Goal: Information Seeking & Learning: Learn about a topic

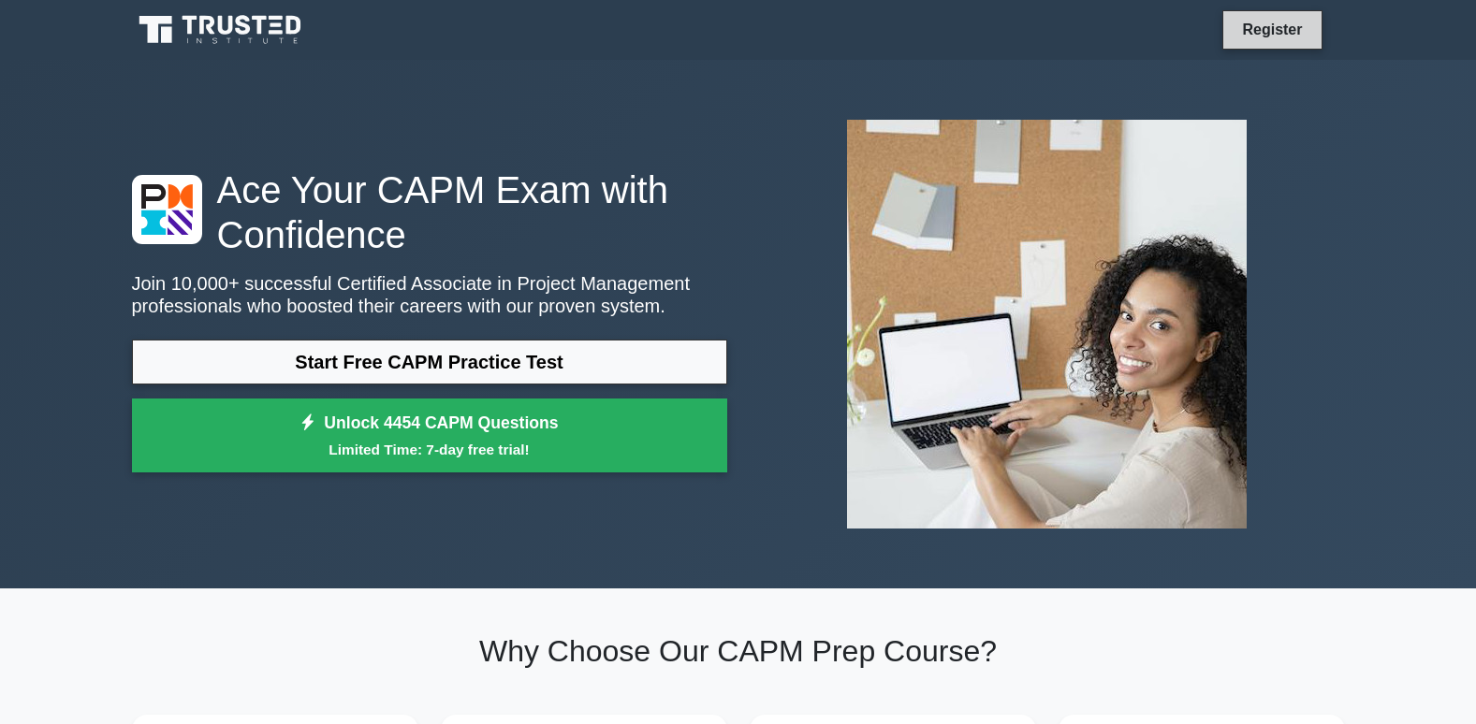
click at [1249, 31] on link "Register" at bounding box center [1272, 29] width 82 height 23
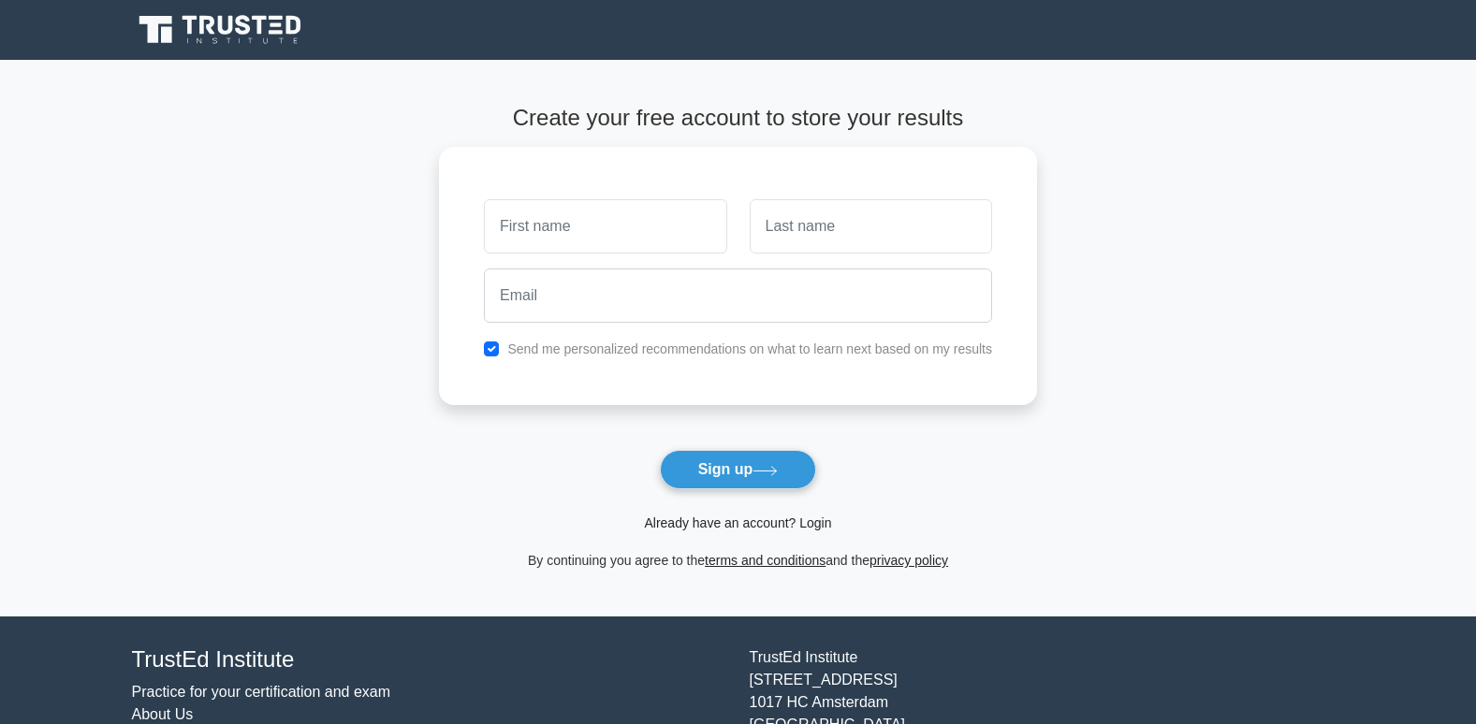
click at [744, 523] on link "Already have an account? Login" at bounding box center [737, 523] width 187 height 15
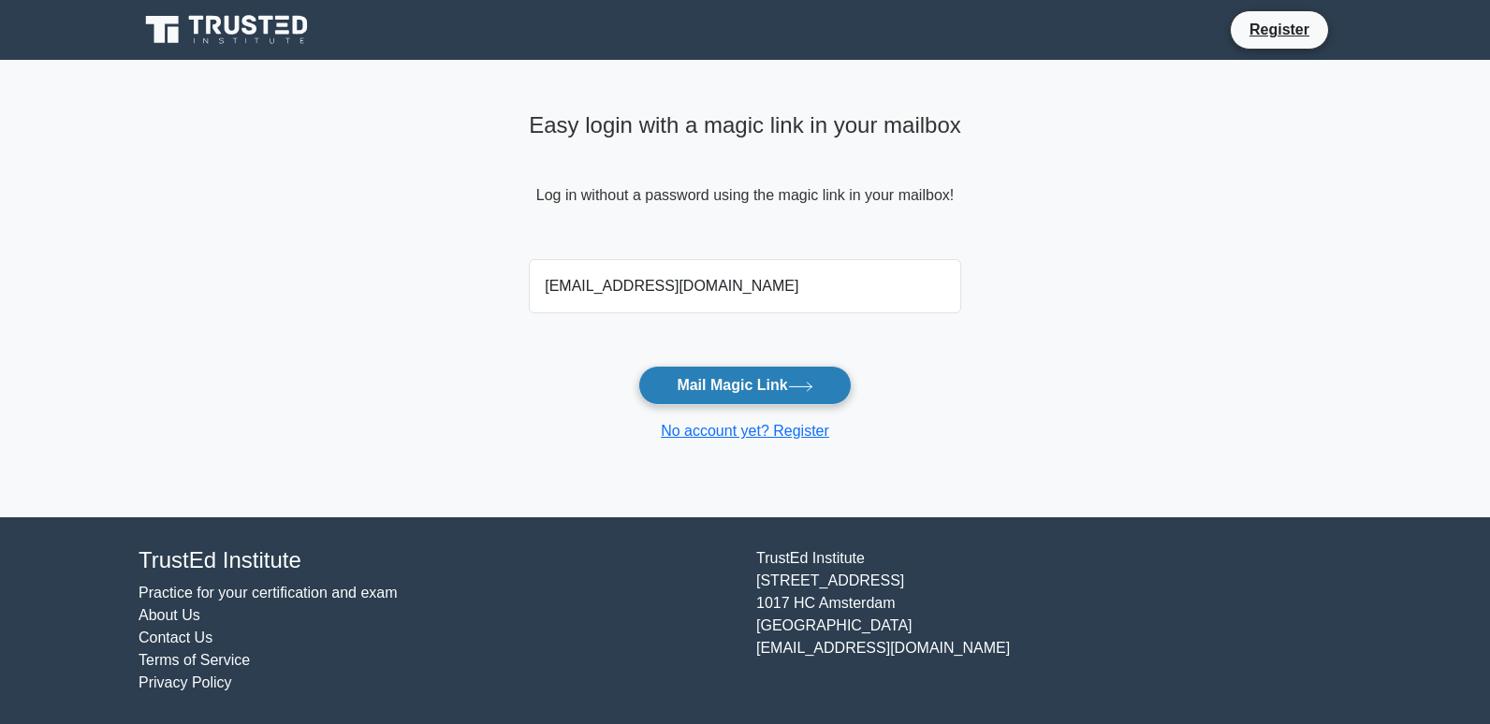
type input "[EMAIL_ADDRESS][DOMAIN_NAME]"
click at [781, 395] on button "Mail Magic Link" at bounding box center [744, 385] width 212 height 39
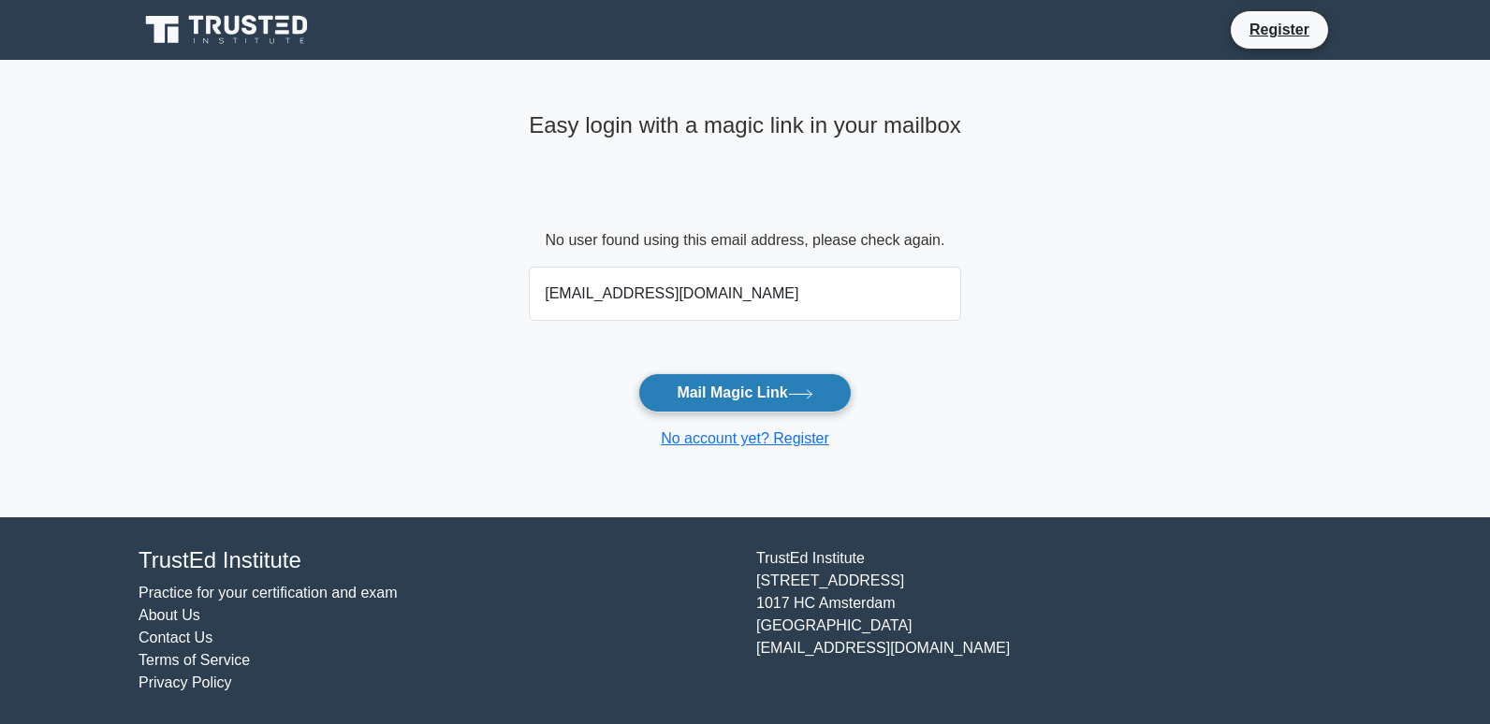
type input "almaghfirah21@gmail.com"
click at [794, 403] on button "Mail Magic Link" at bounding box center [744, 392] width 212 height 39
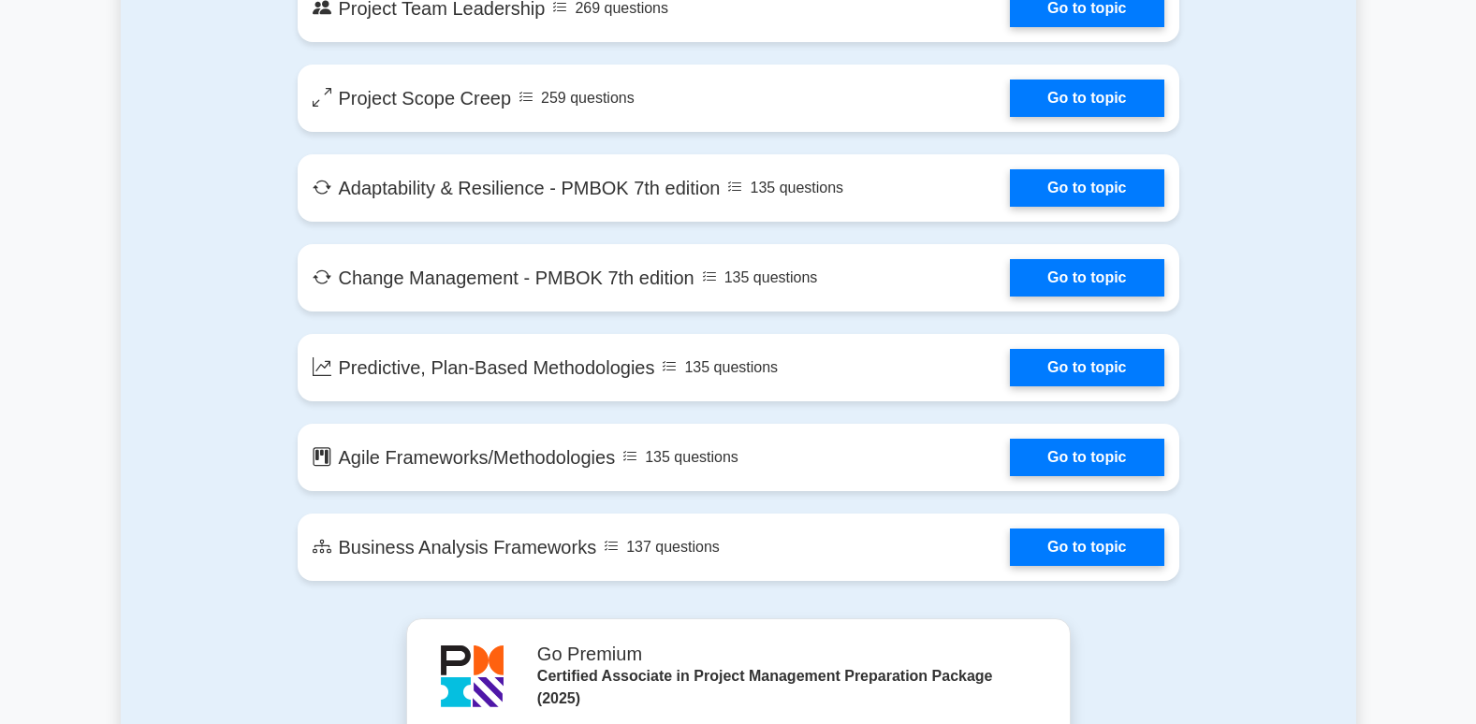
scroll to position [3931, 0]
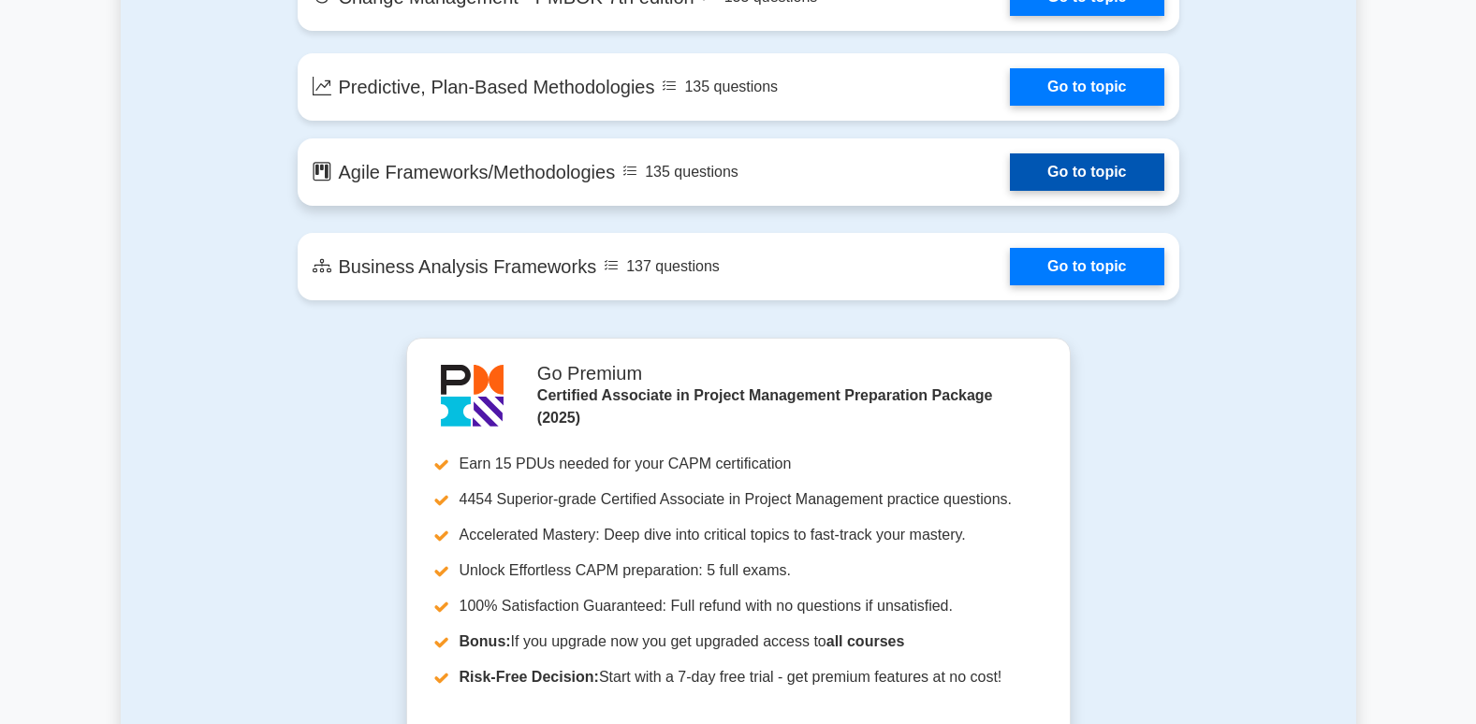
click at [1010, 168] on link "Go to topic" at bounding box center [1086, 171] width 153 height 37
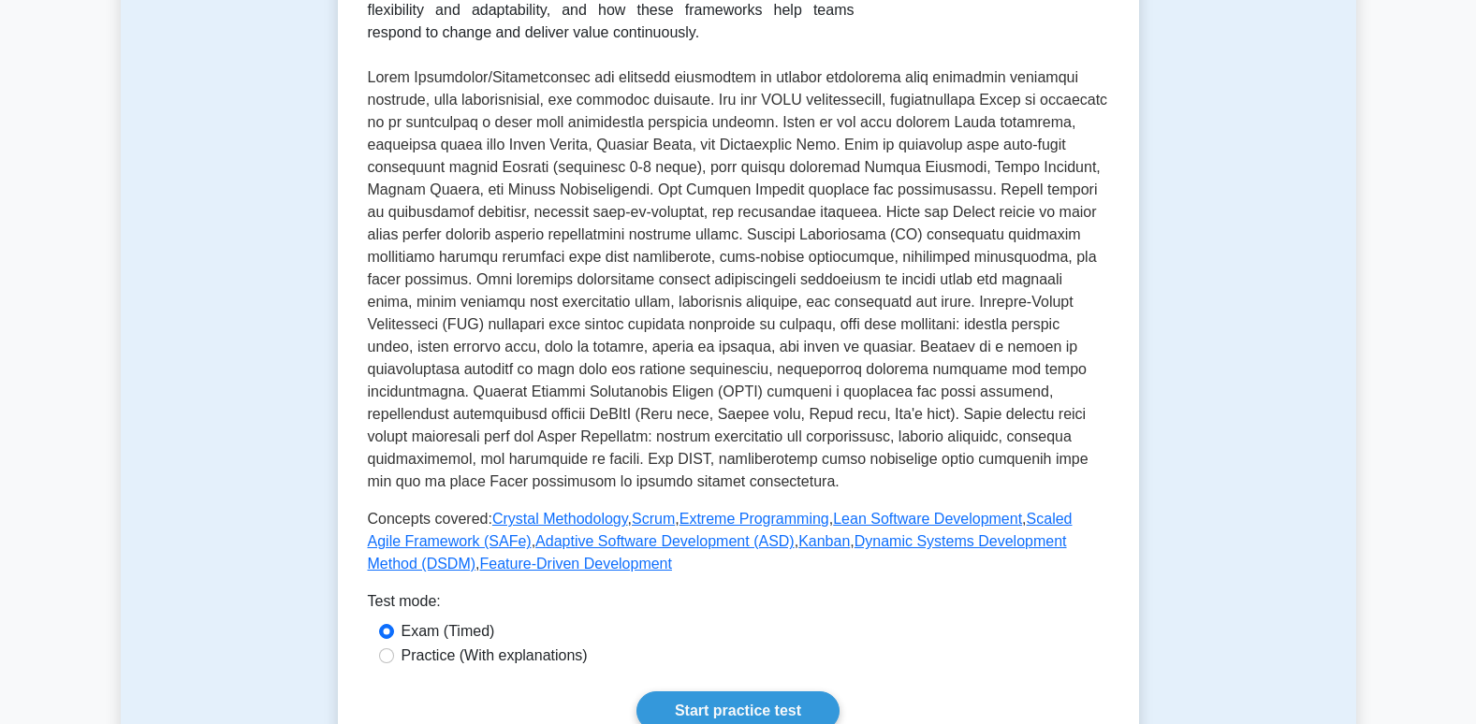
scroll to position [562, 0]
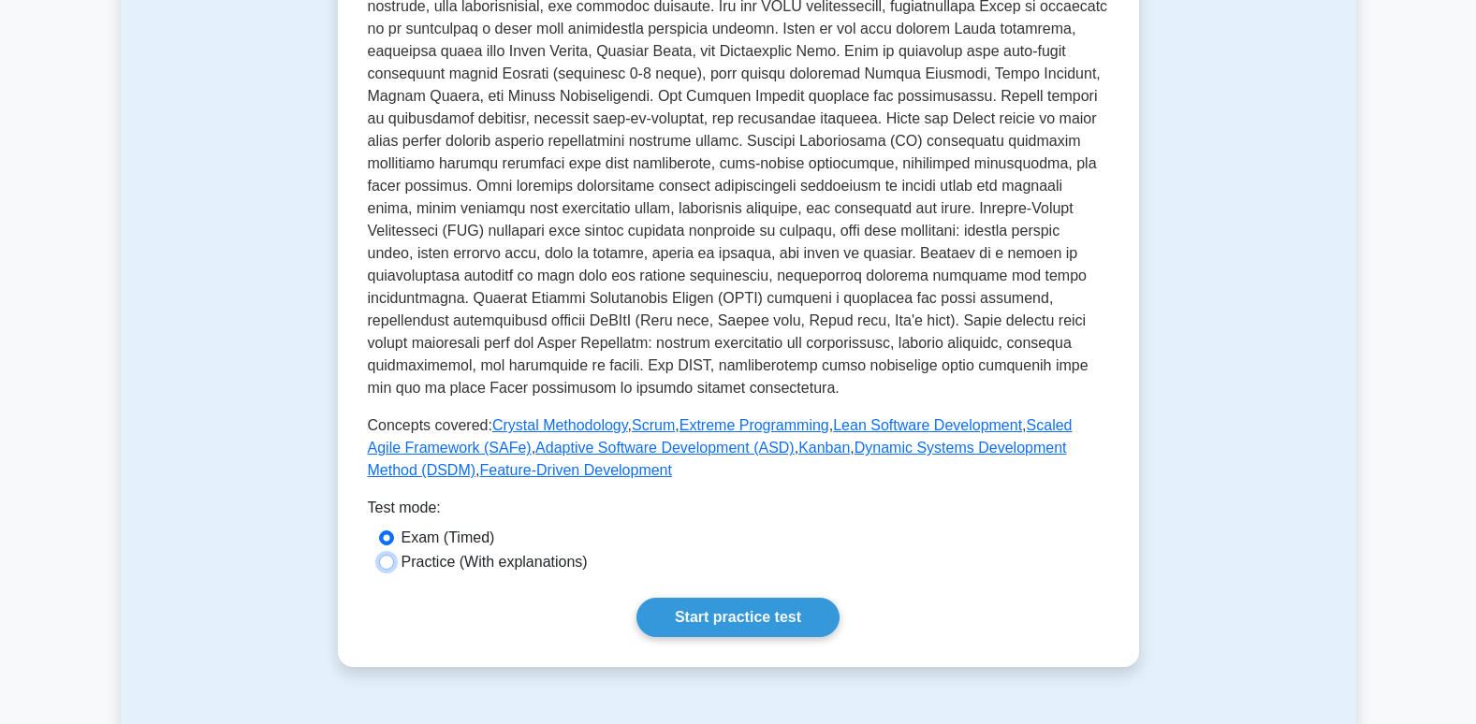
click at [391, 564] on input "Practice (With explanations)" at bounding box center [386, 562] width 15 height 15
radio input "true"
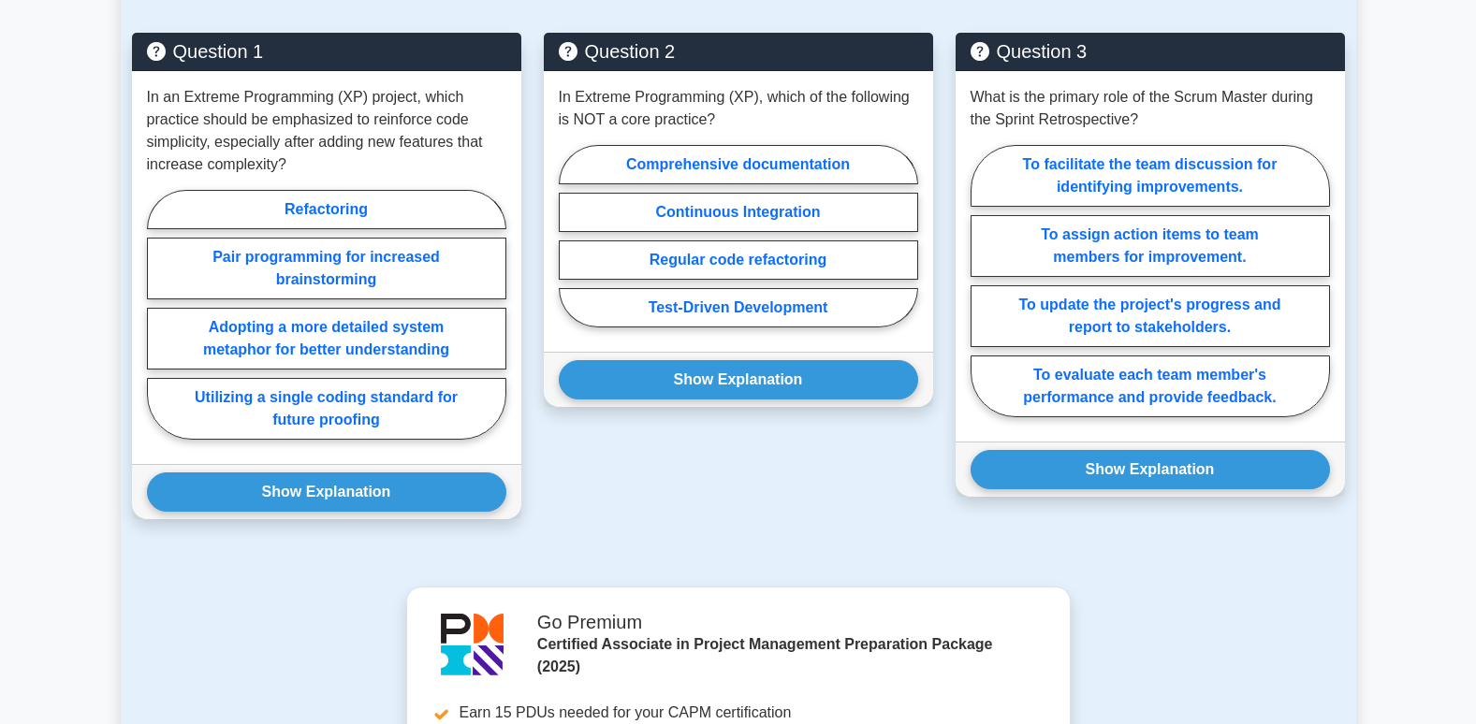
scroll to position [1972, 0]
